Goal: Task Accomplishment & Management: Manage account settings

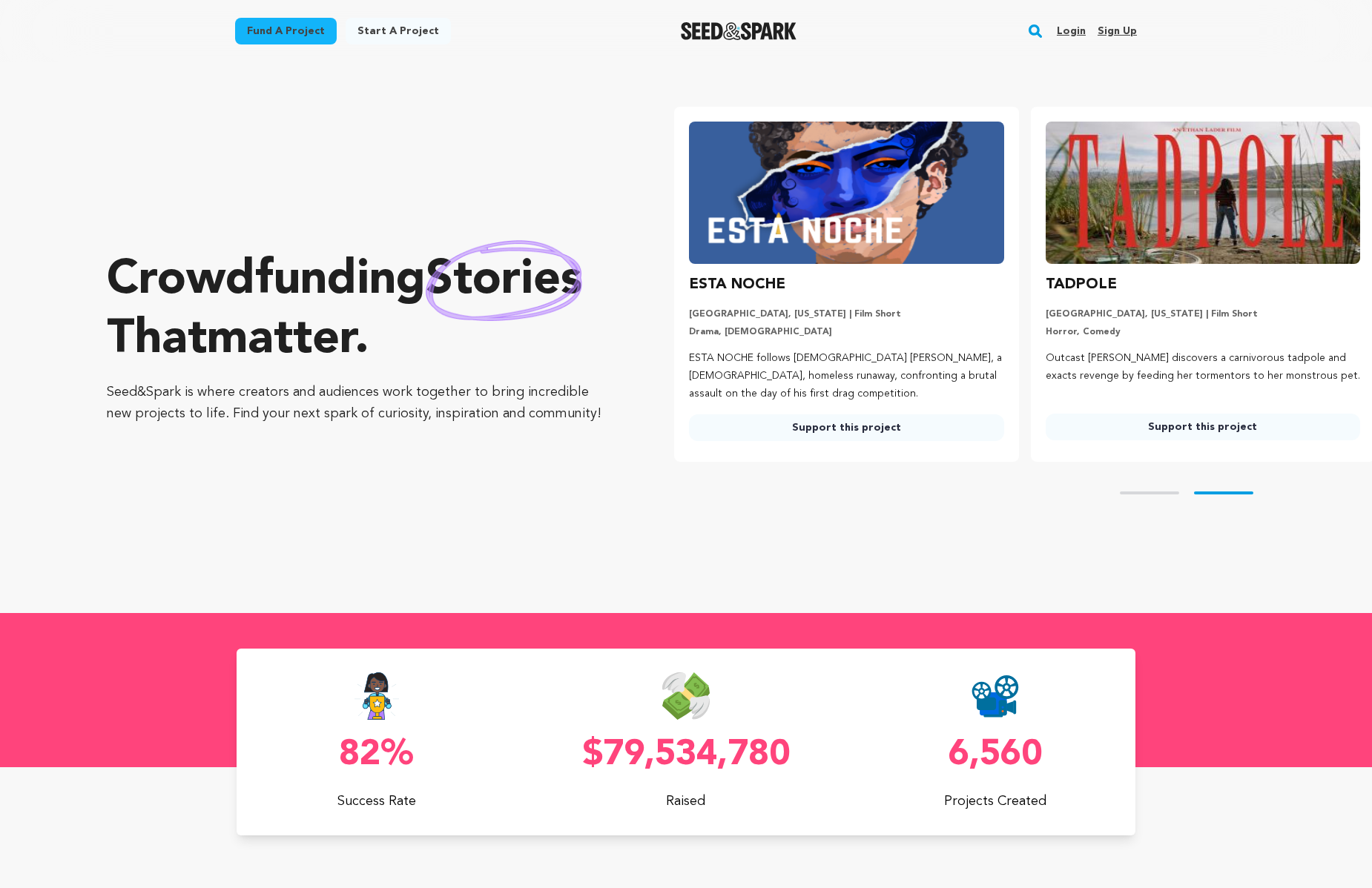
scroll to position [0, 368]
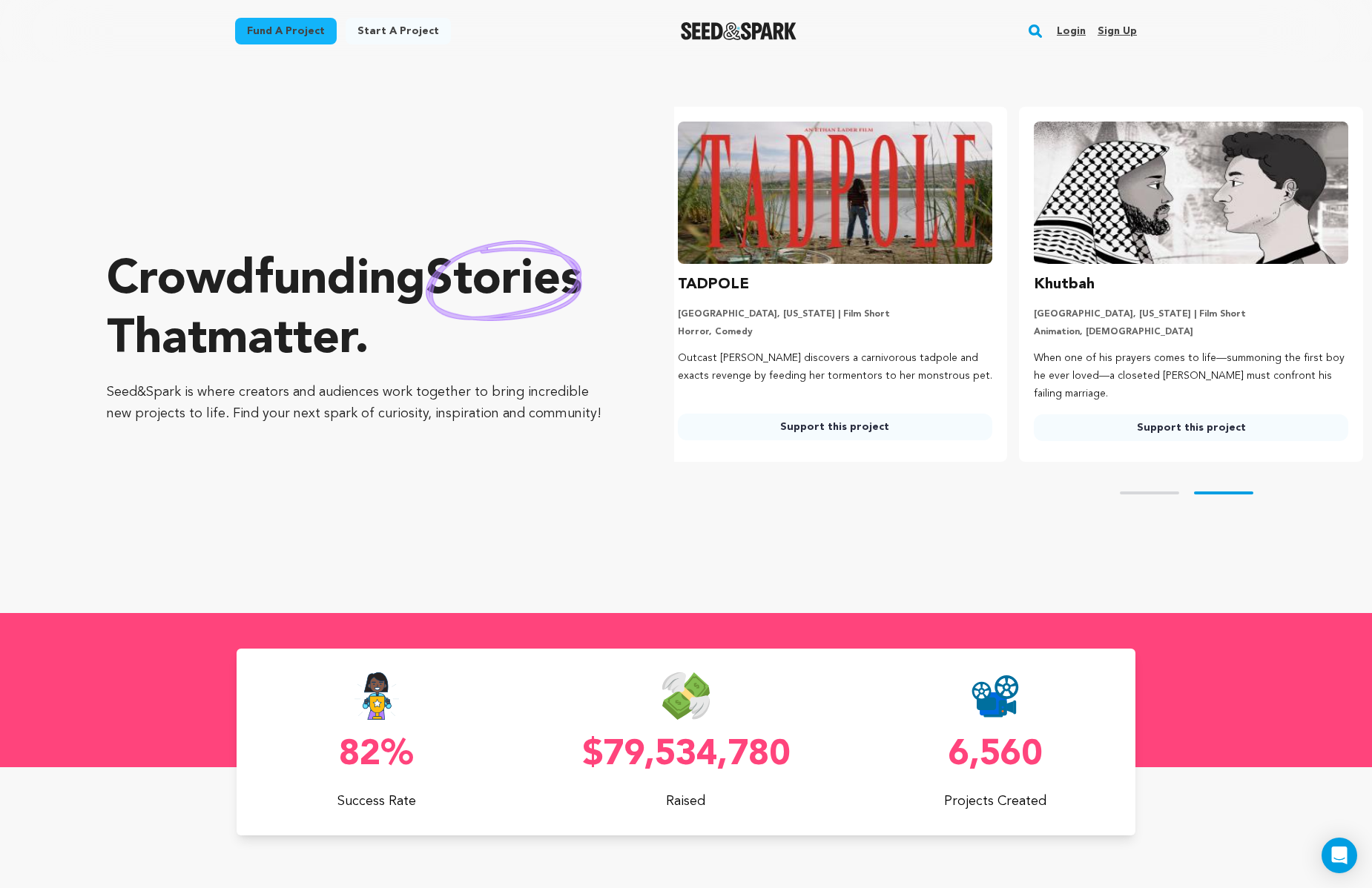
click at [1073, 29] on link "Login" at bounding box center [1071, 31] width 29 height 24
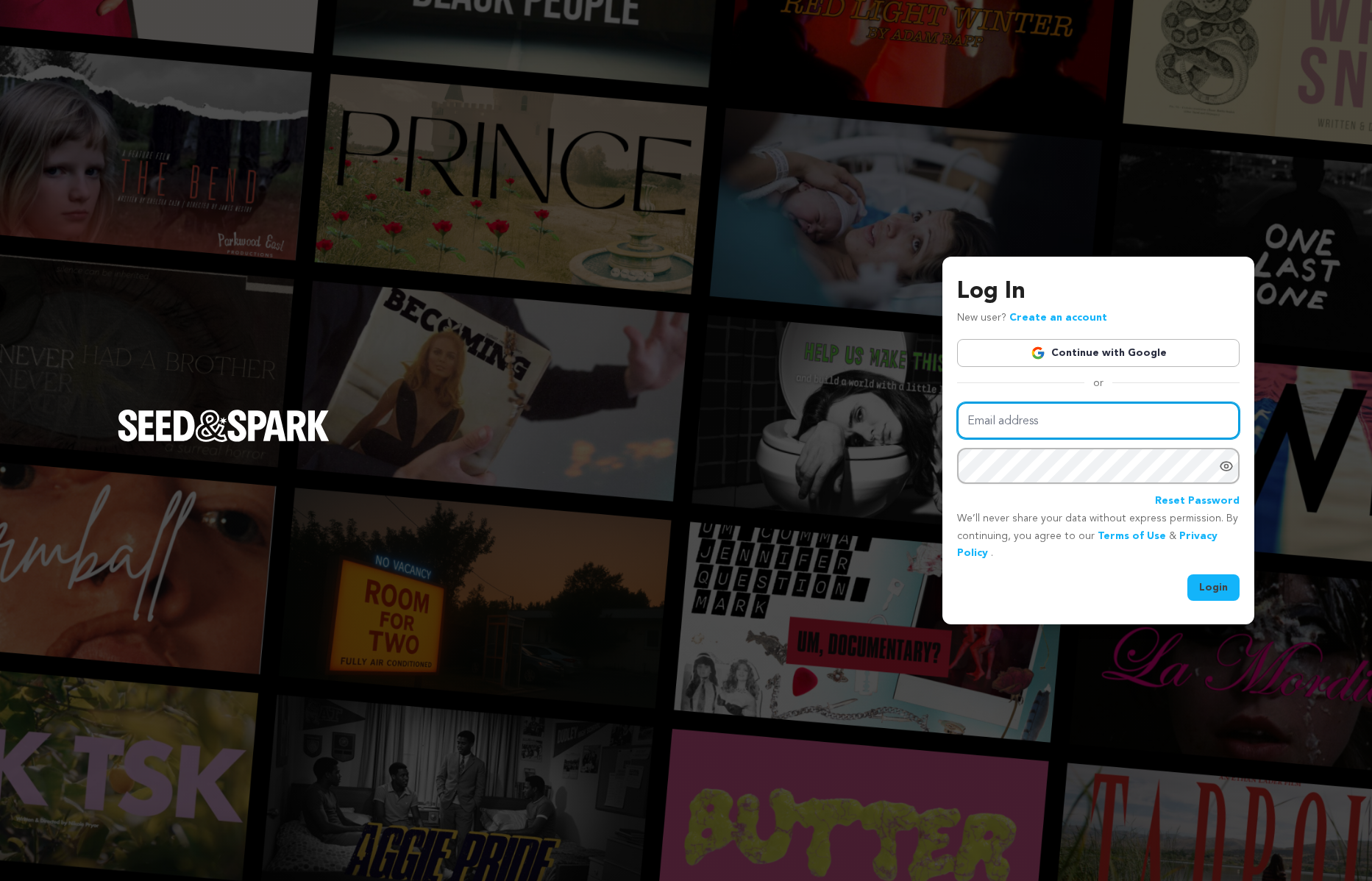
type input "zacharymark92@gmail.com"
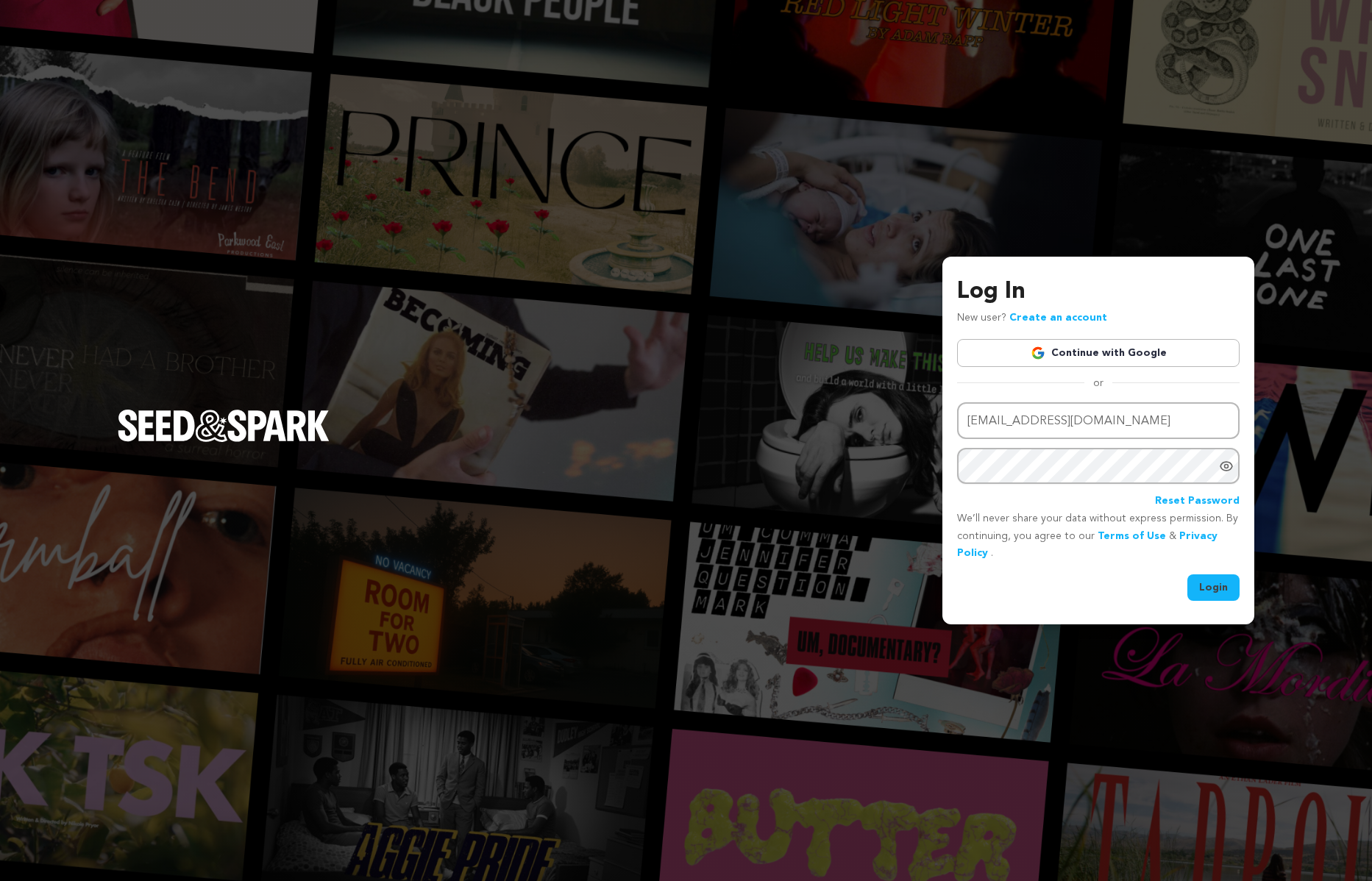
click at [1217, 579] on button "Login" at bounding box center [1213, 588] width 52 height 27
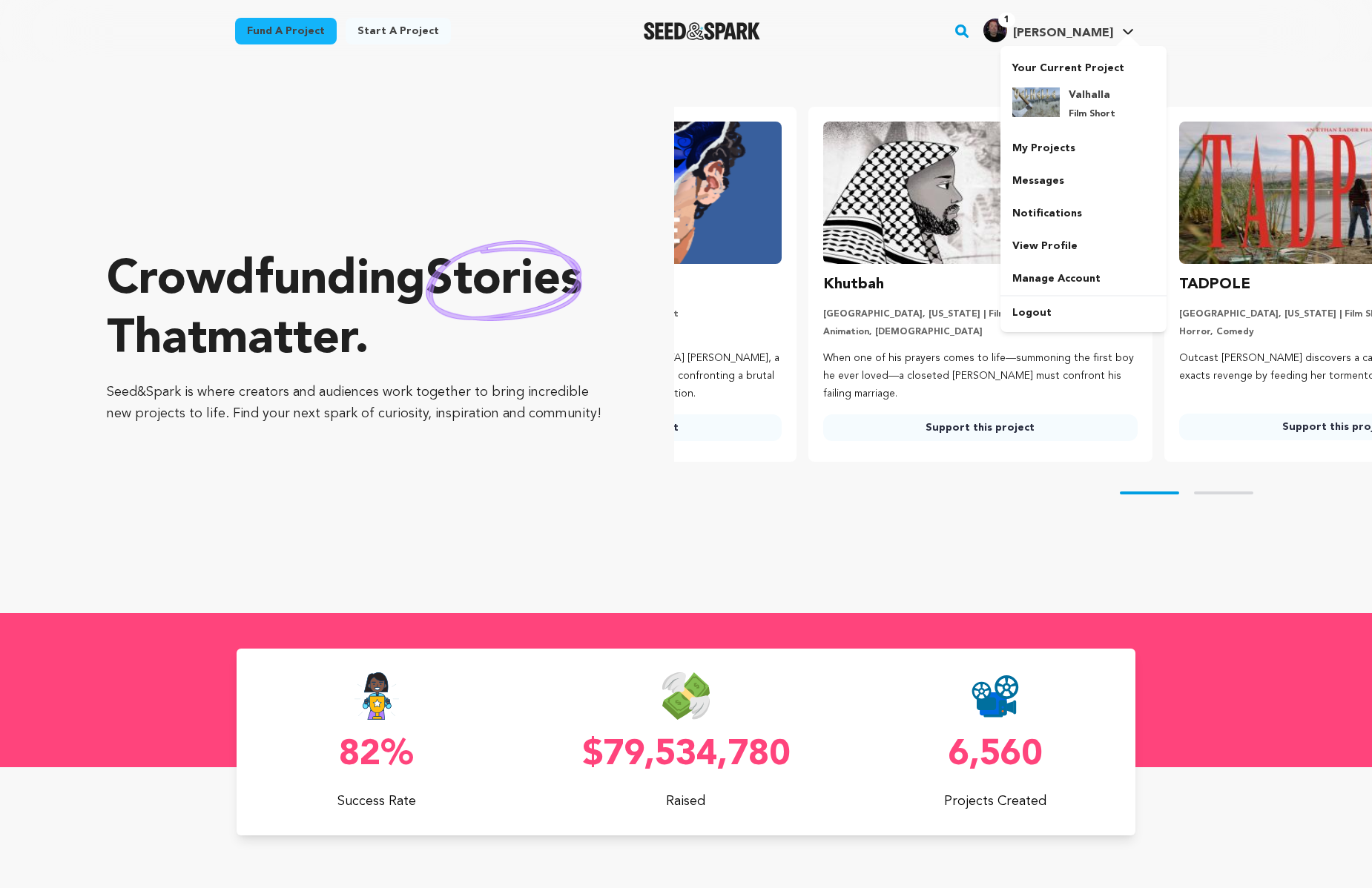
click at [1007, 31] on img "Zachary L.'s Profile" at bounding box center [995, 30] width 24 height 24
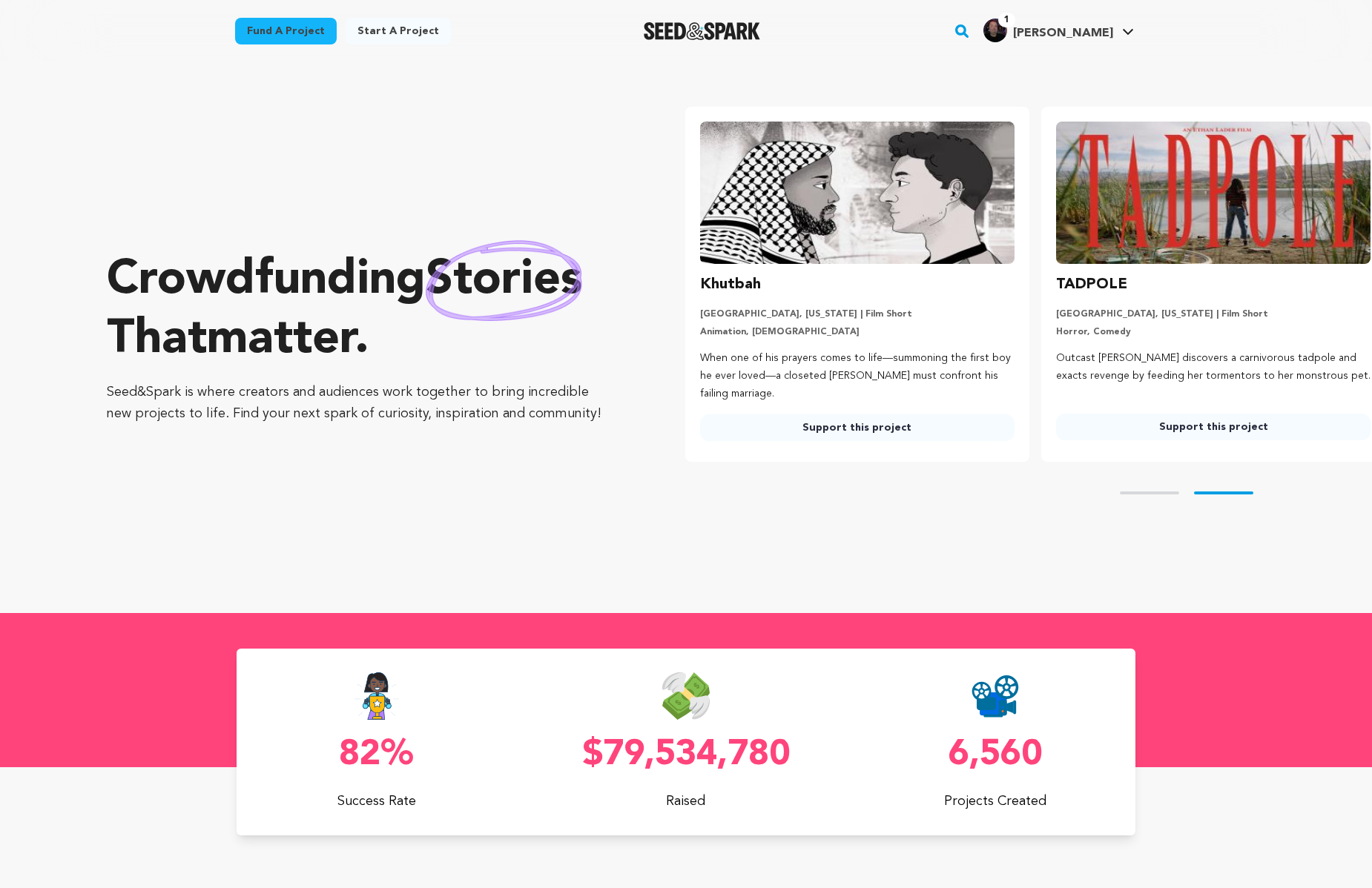
scroll to position [0, 366]
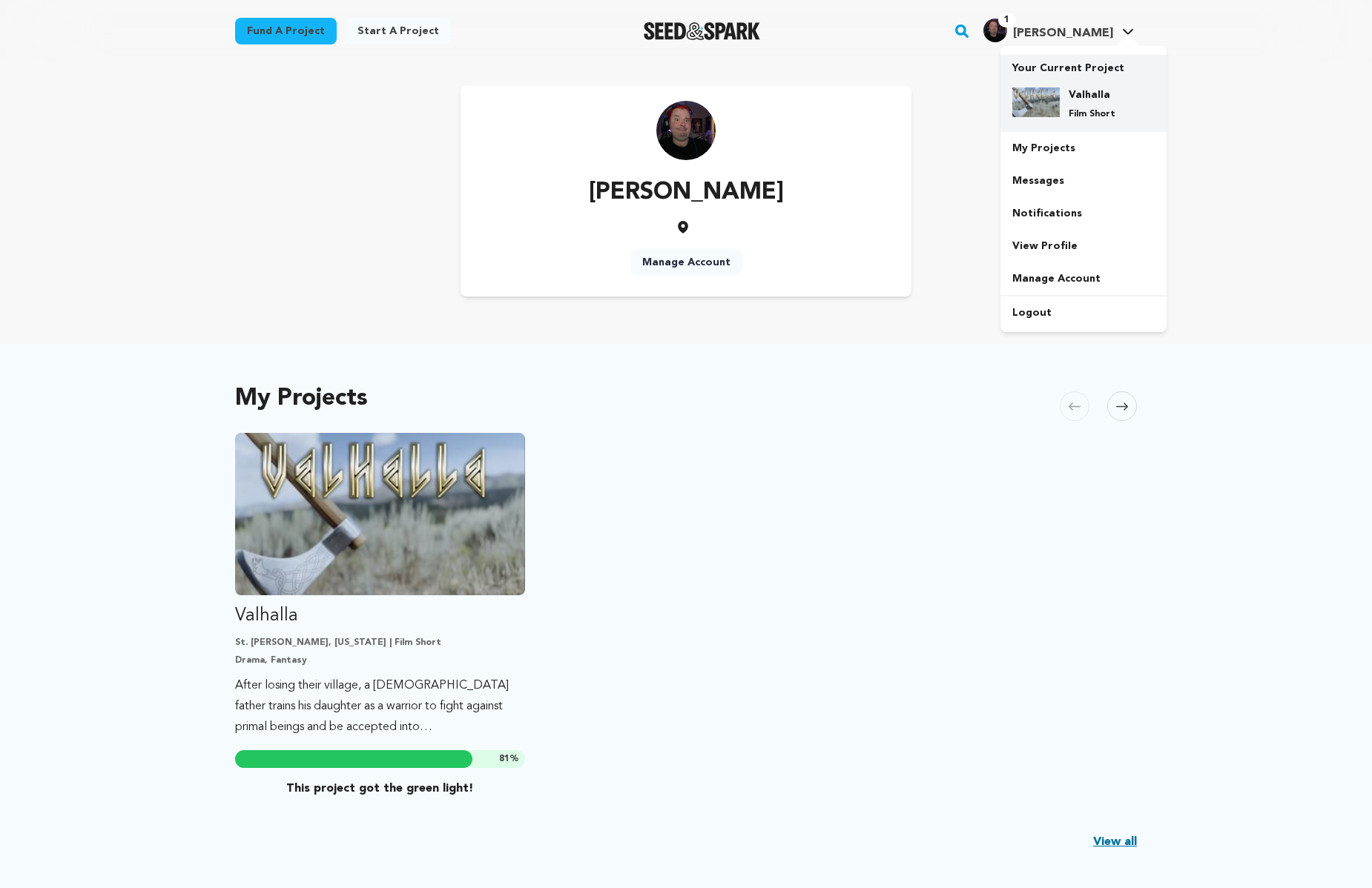
click at [1078, 93] on h4 "Valhalla" at bounding box center [1095, 94] width 53 height 15
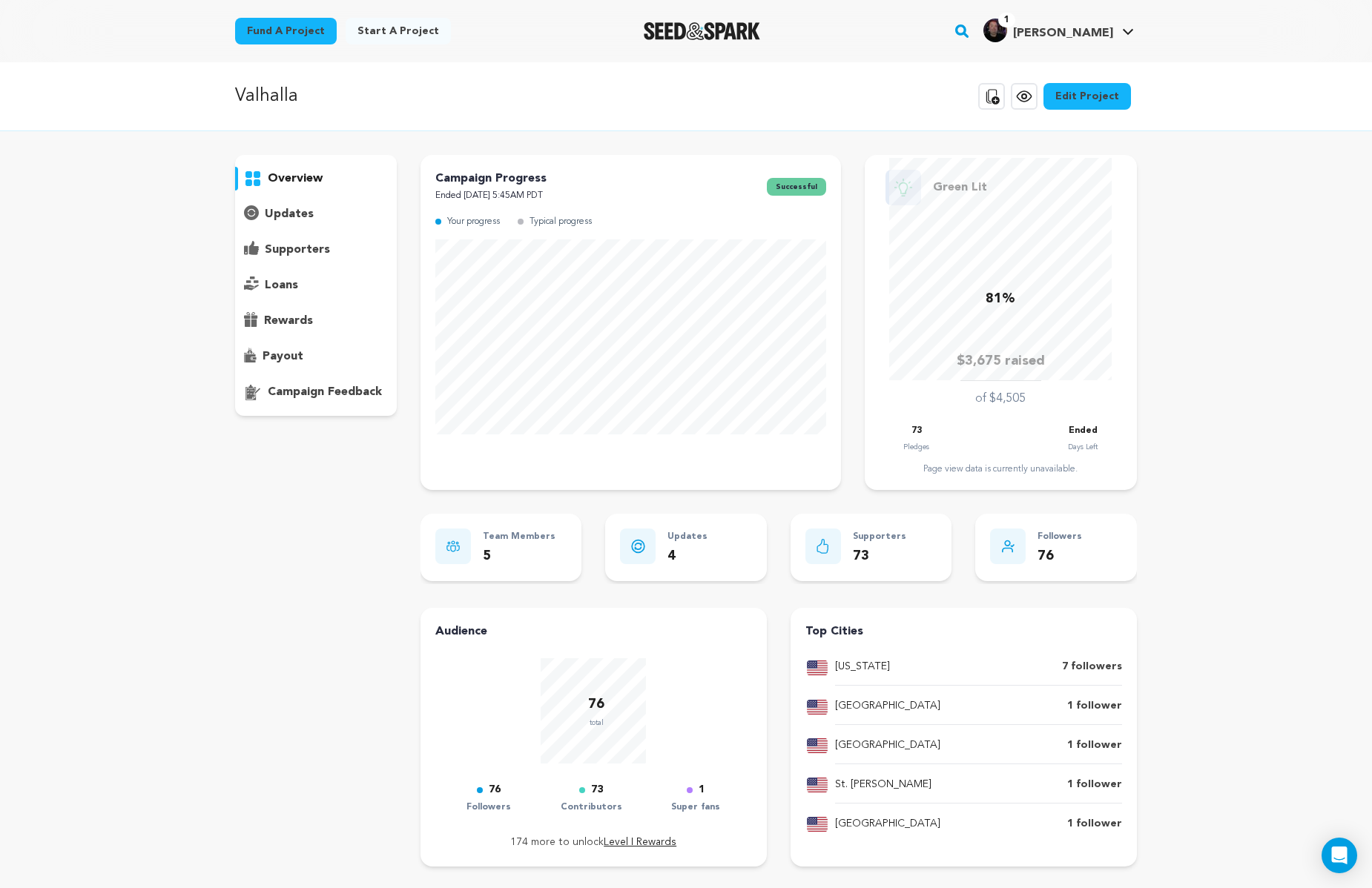
click at [305, 254] on p "supporters" at bounding box center [297, 249] width 66 height 18
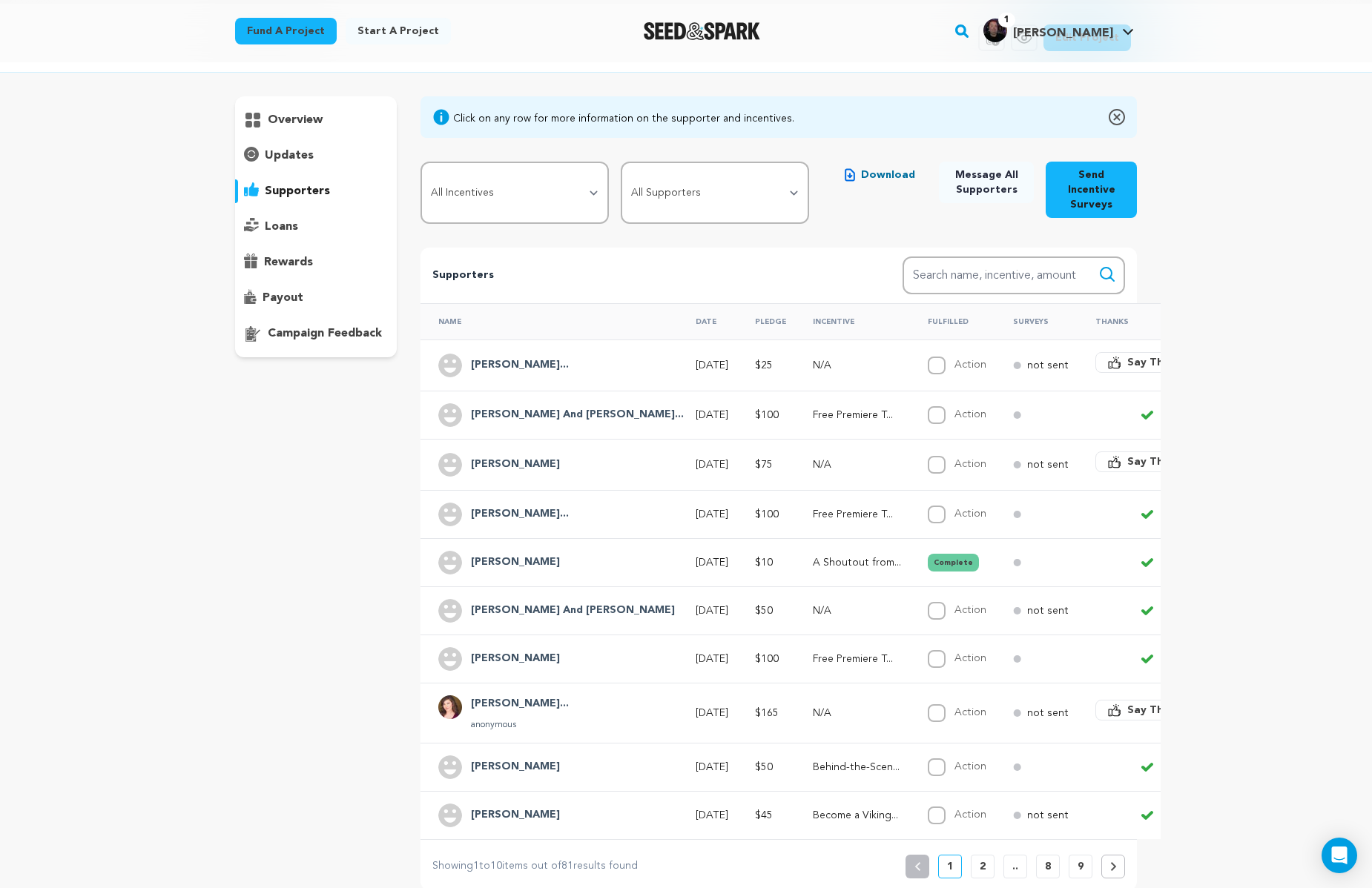
scroll to position [85, 0]
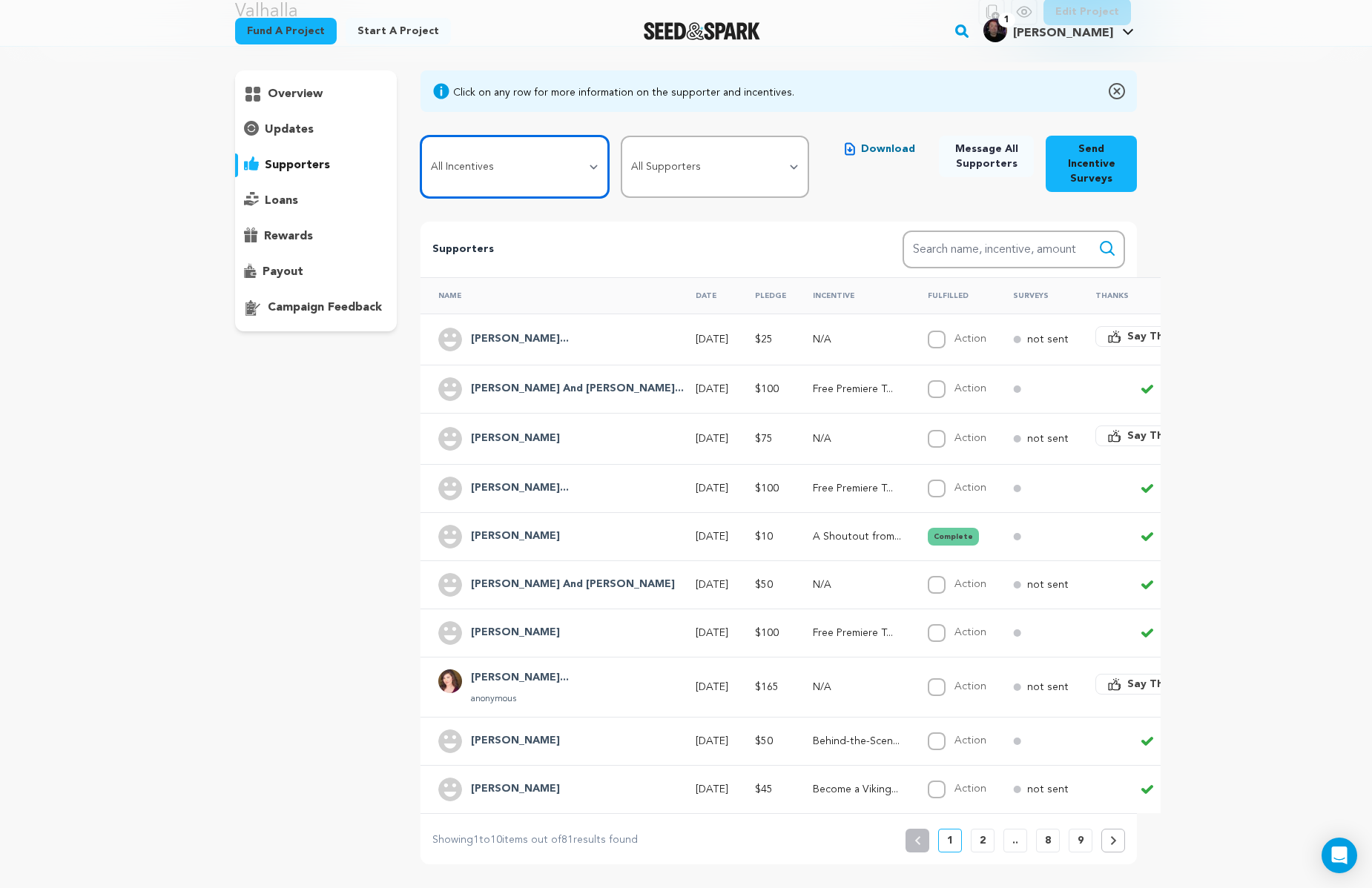
click at [589, 163] on select "All Incentives Social Media Shoutout A Shoutout from the Director Become a Viki…" at bounding box center [515, 167] width 188 height 62
select select "65854"
click at [421, 136] on select "All Incentives Social Media Shoutout A Shoutout from the Director Become a Viki…" at bounding box center [515, 167] width 188 height 62
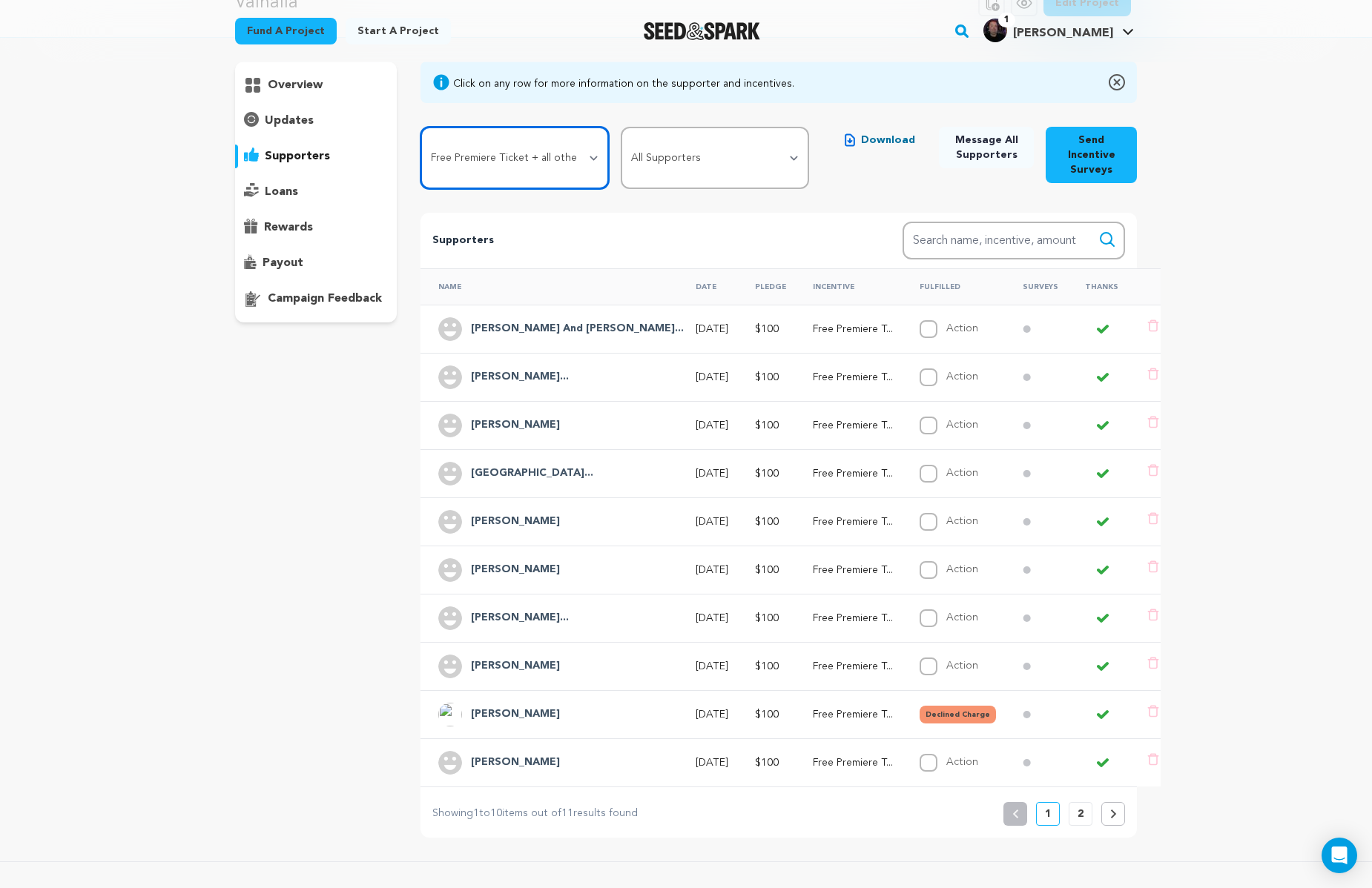
scroll to position [143, 0]
